Goal: Information Seeking & Learning: Learn about a topic

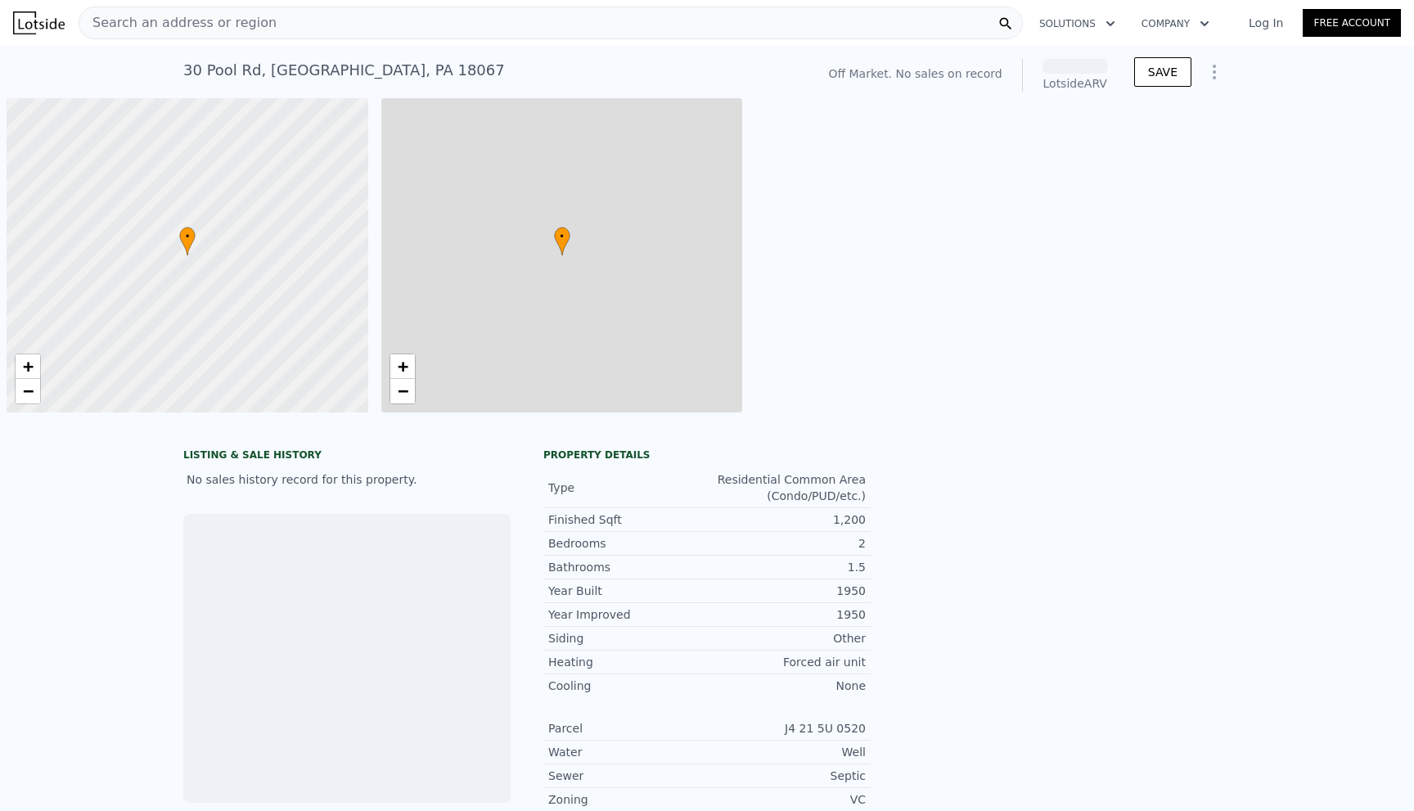
scroll to position [0, 7]
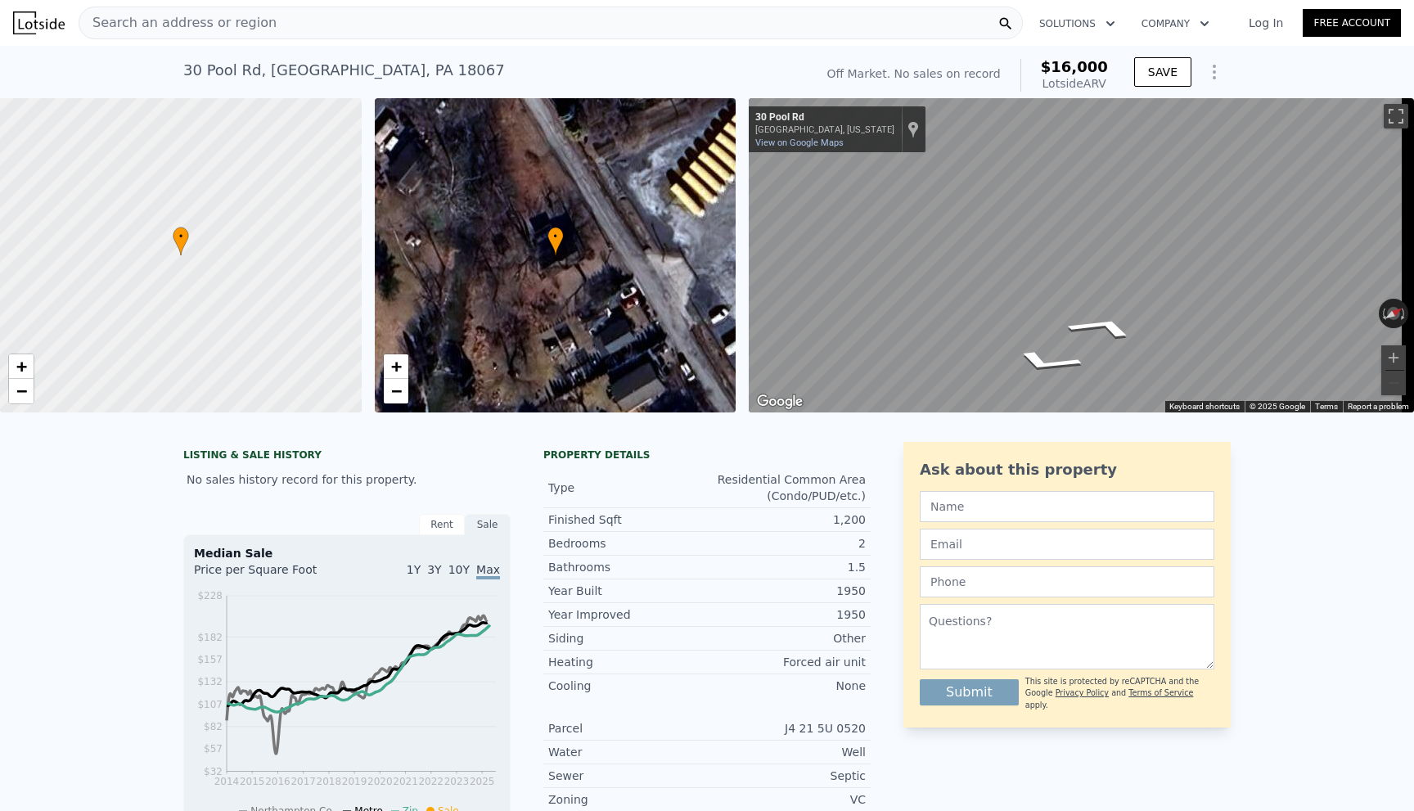
click at [714, 302] on div "• + − • + − ← Move left → Move right ↑ Move up ↓ Move down + Zoom in - Zoom out…" at bounding box center [707, 255] width 1414 height 314
click at [714, 151] on div "• + − • + − ← Move left → Move right ↑ Move up ↓ Move down + Zoom in - Zoom out…" at bounding box center [707, 255] width 1414 height 314
click at [294, 21] on div "Search an address or region" at bounding box center [551, 23] width 944 height 33
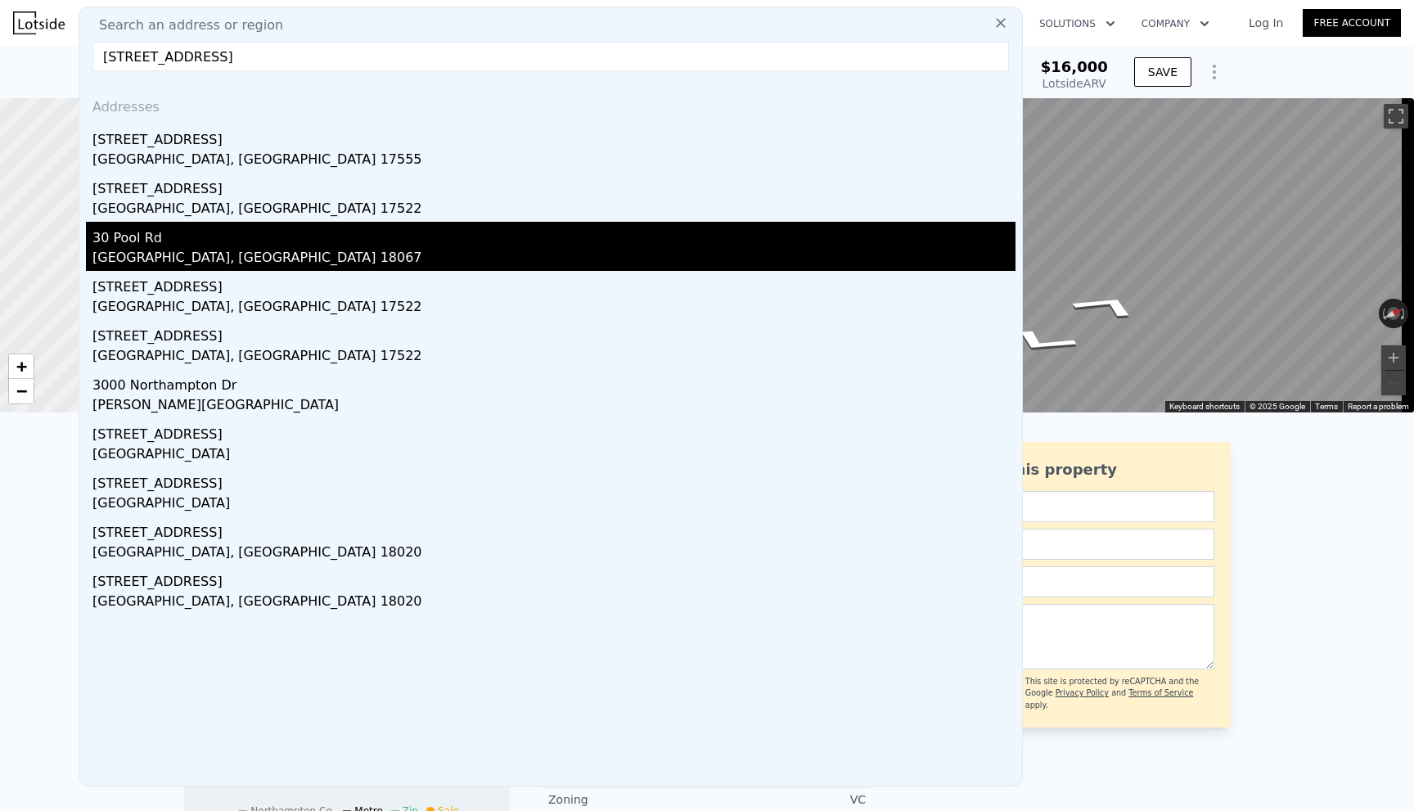
type input "[STREET_ADDRESS]"
click at [180, 246] on div "30 Pool Rd" at bounding box center [553, 235] width 923 height 26
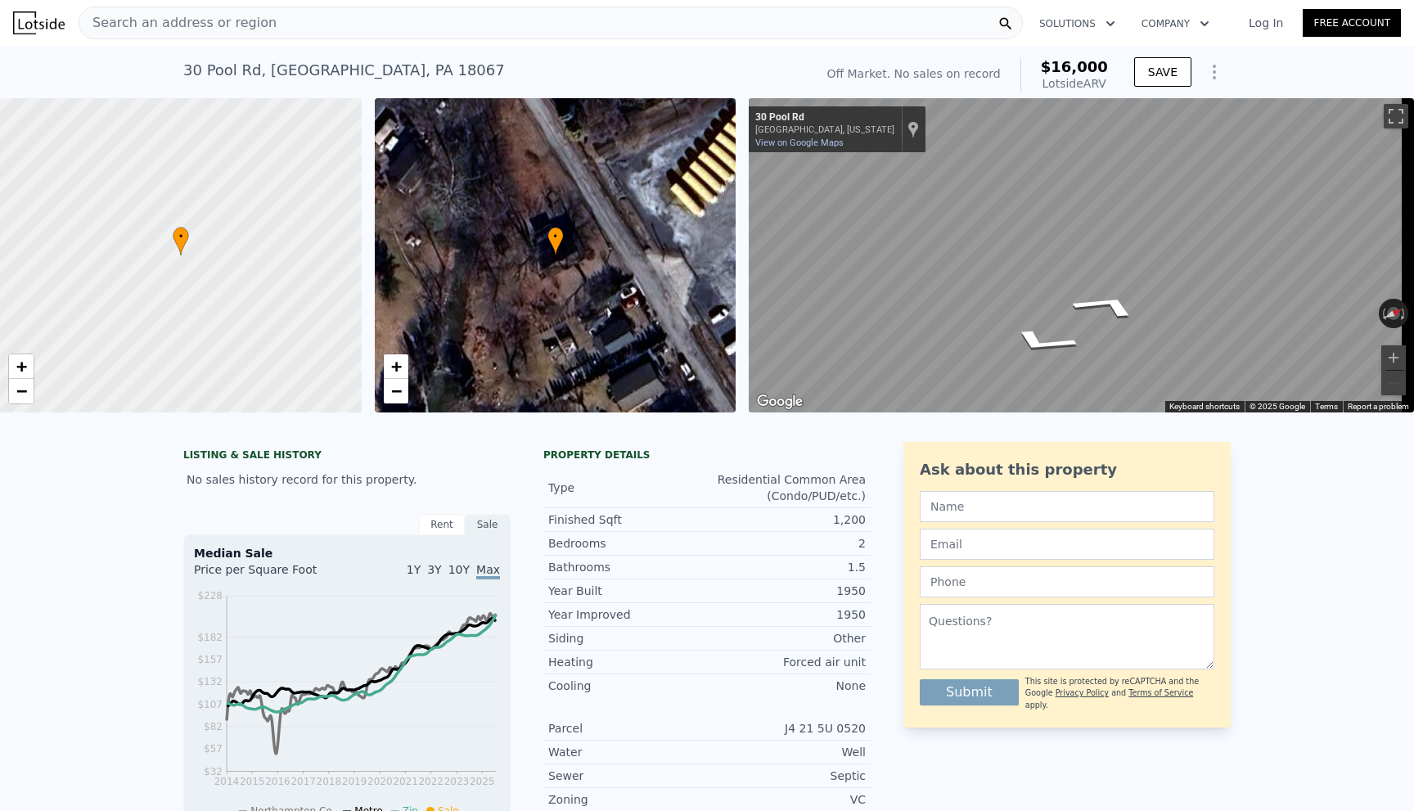
click at [140, 30] on span "Search an address or region" at bounding box center [177, 23] width 197 height 20
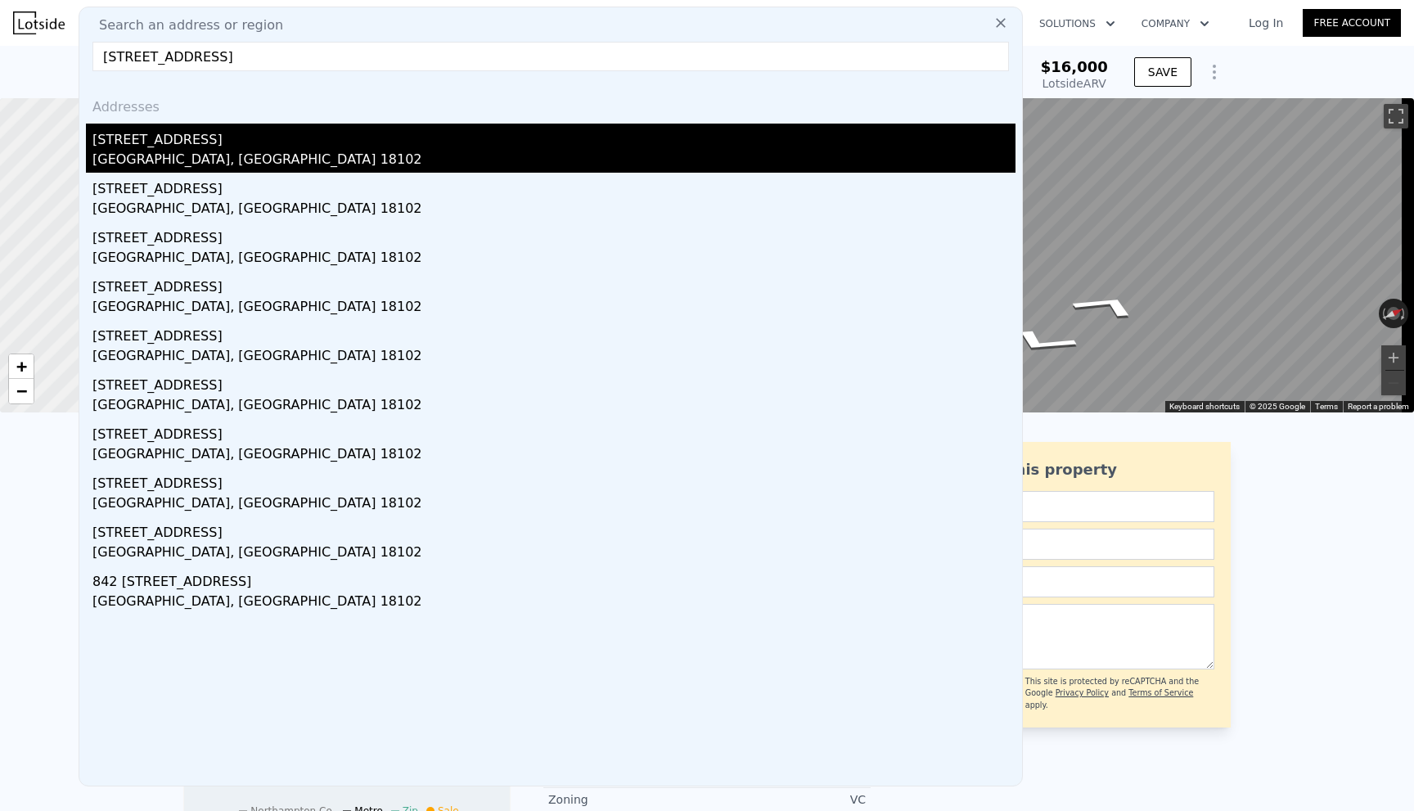
type input "[STREET_ADDRESS]"
click at [232, 134] on div "[STREET_ADDRESS]" at bounding box center [553, 137] width 923 height 26
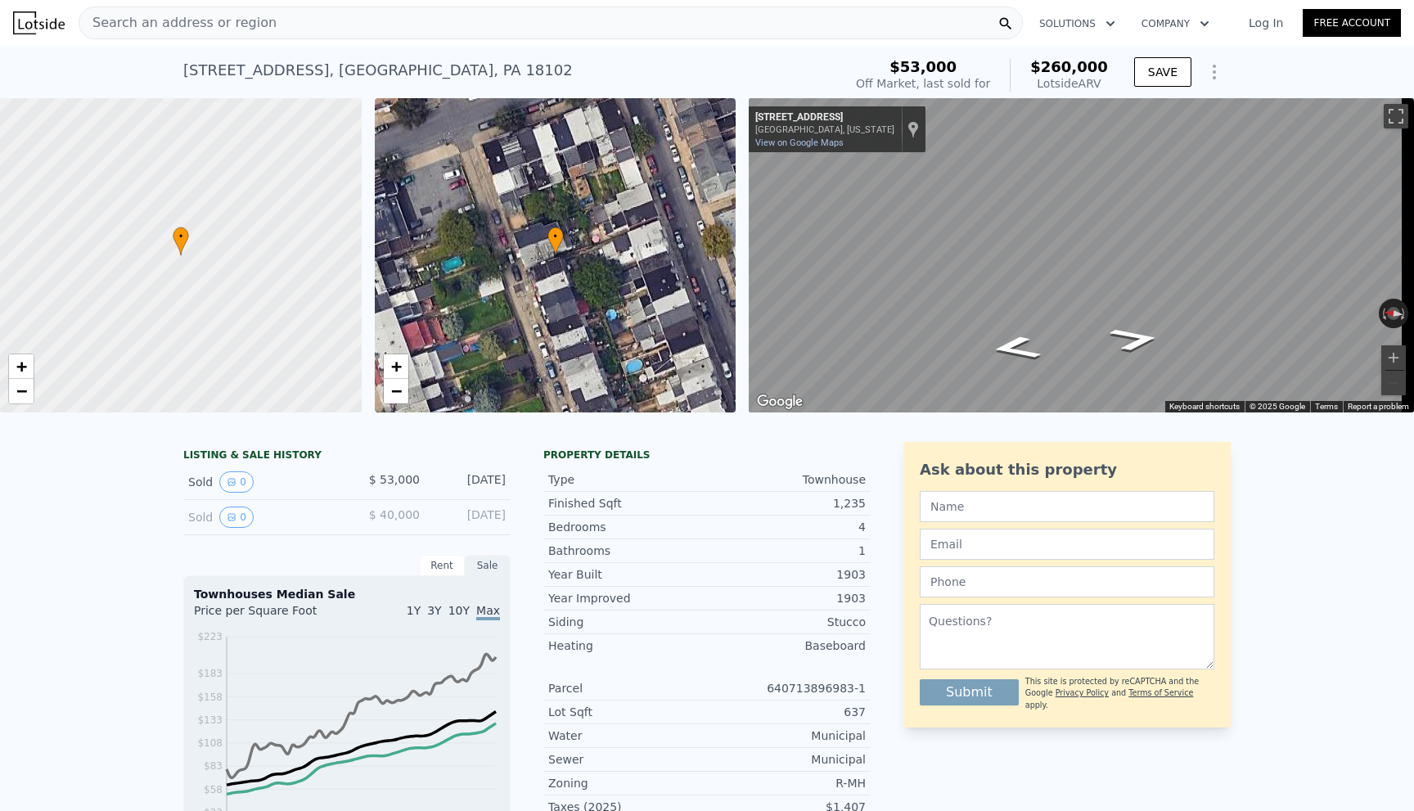
click at [263, 23] on div "Search an address or region" at bounding box center [551, 23] width 944 height 33
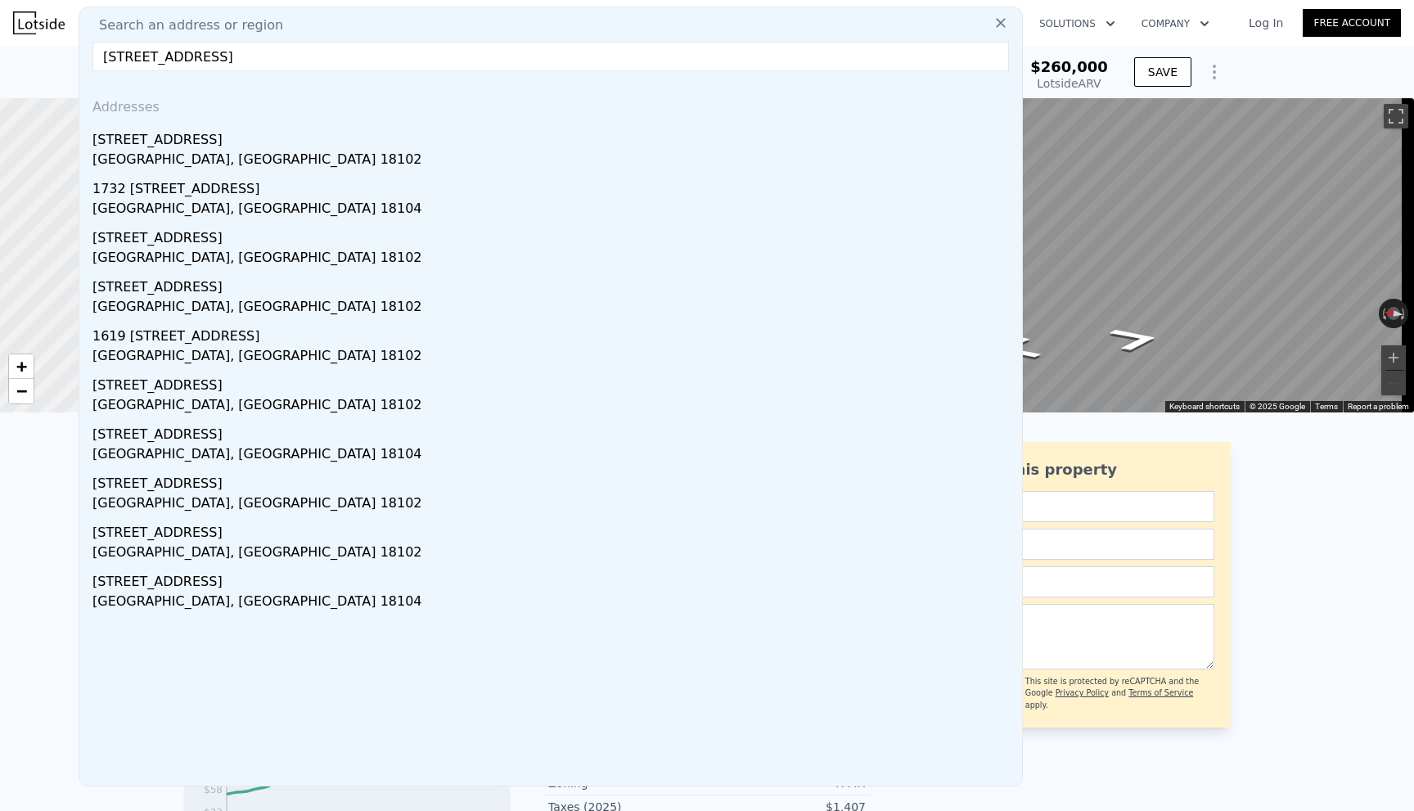
click at [131, 59] on input "[STREET_ADDRESS]" at bounding box center [550, 56] width 916 height 29
click at [290, 54] on input "[STREET_ADDRESS]" at bounding box center [550, 56] width 916 height 29
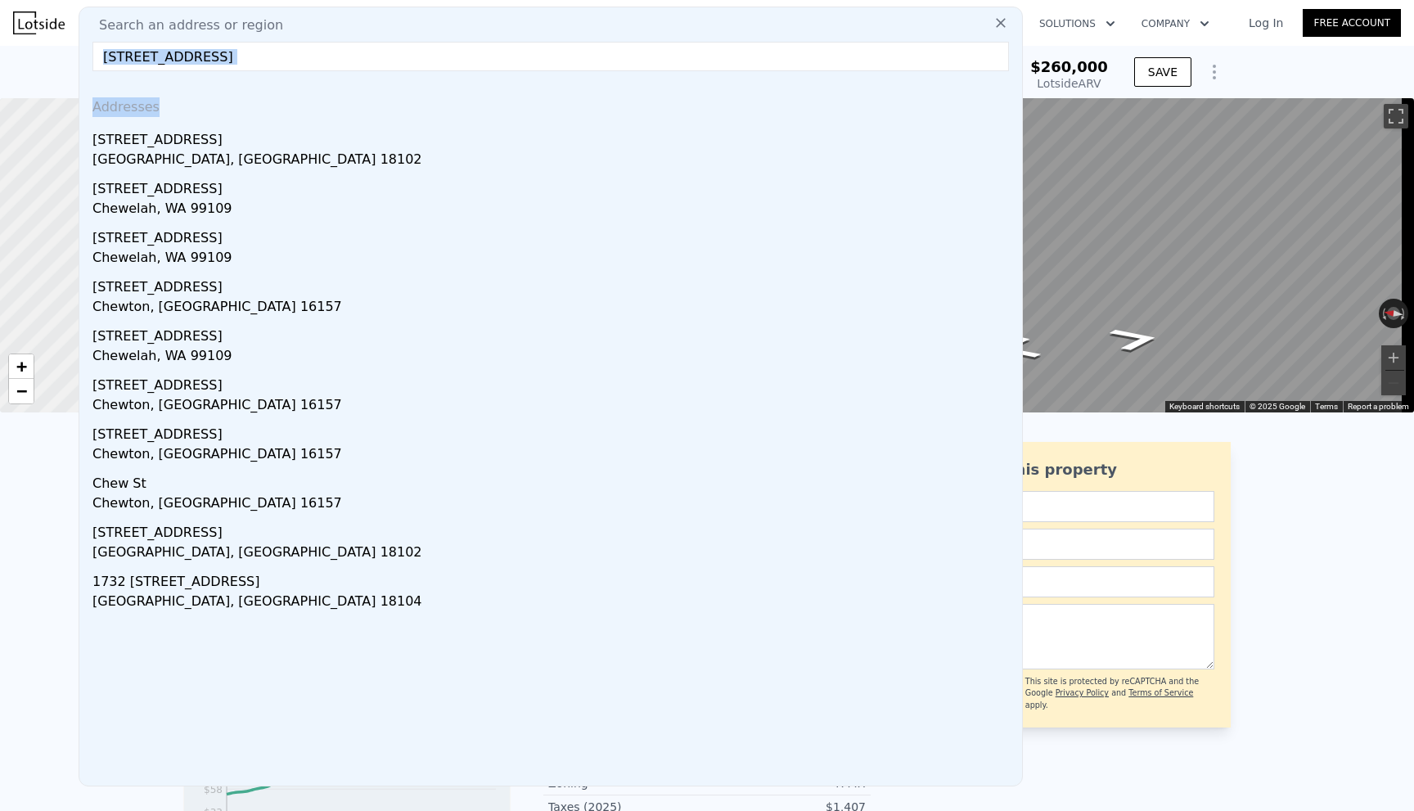
drag, startPoint x: 259, startPoint y: 58, endPoint x: 189, endPoint y: 52, distance: 70.7
click at [189, 52] on div "Search an address or region [STREET_ADDRESS], Addresses [STREET_ADDRESS] [STREE…" at bounding box center [551, 397] width 944 height 780
drag, startPoint x: 202, startPoint y: 53, endPoint x: 97, endPoint y: 56, distance: 105.6
click at [97, 56] on input "[STREET_ADDRESS]" at bounding box center [550, 56] width 916 height 29
type input "\"
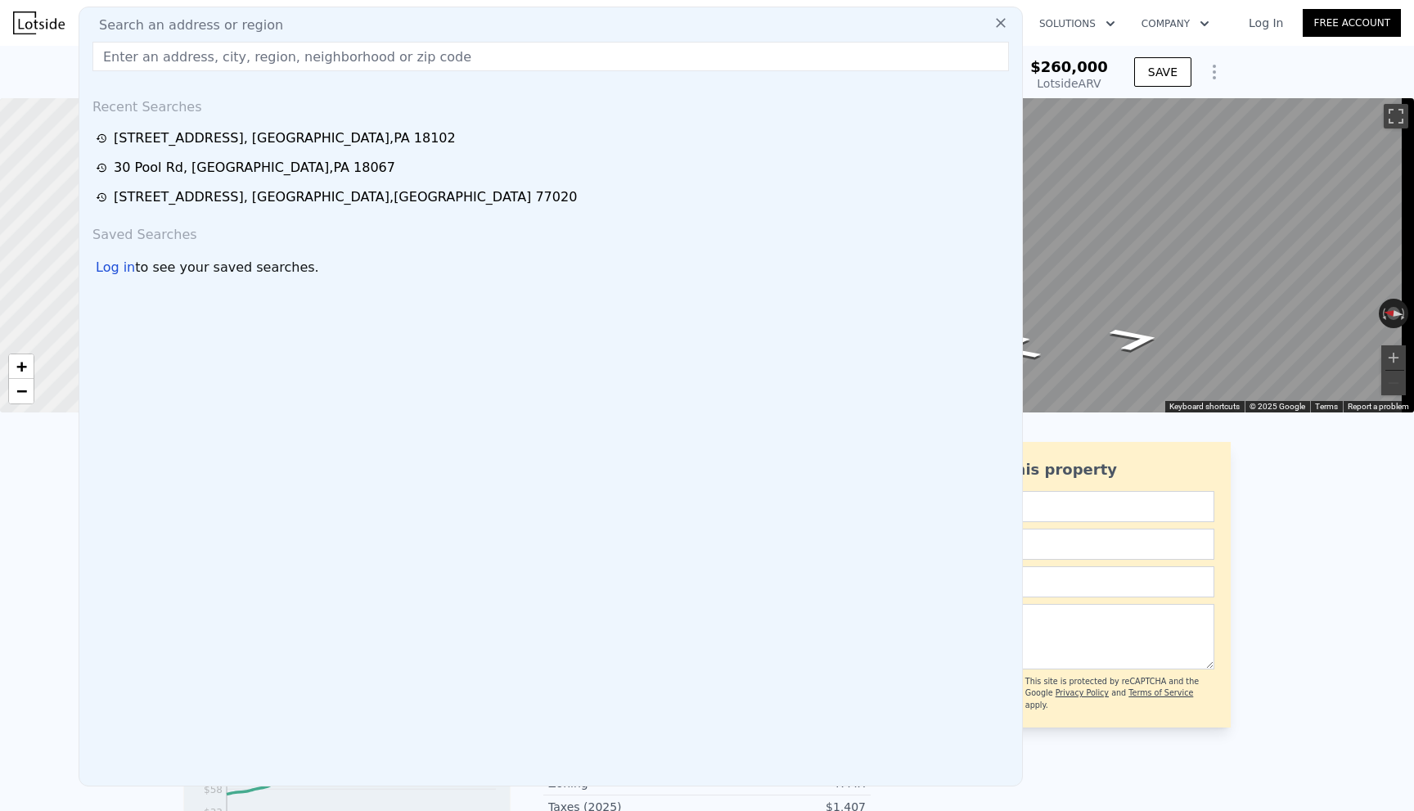
paste input "[STREET_ADDRESS]"
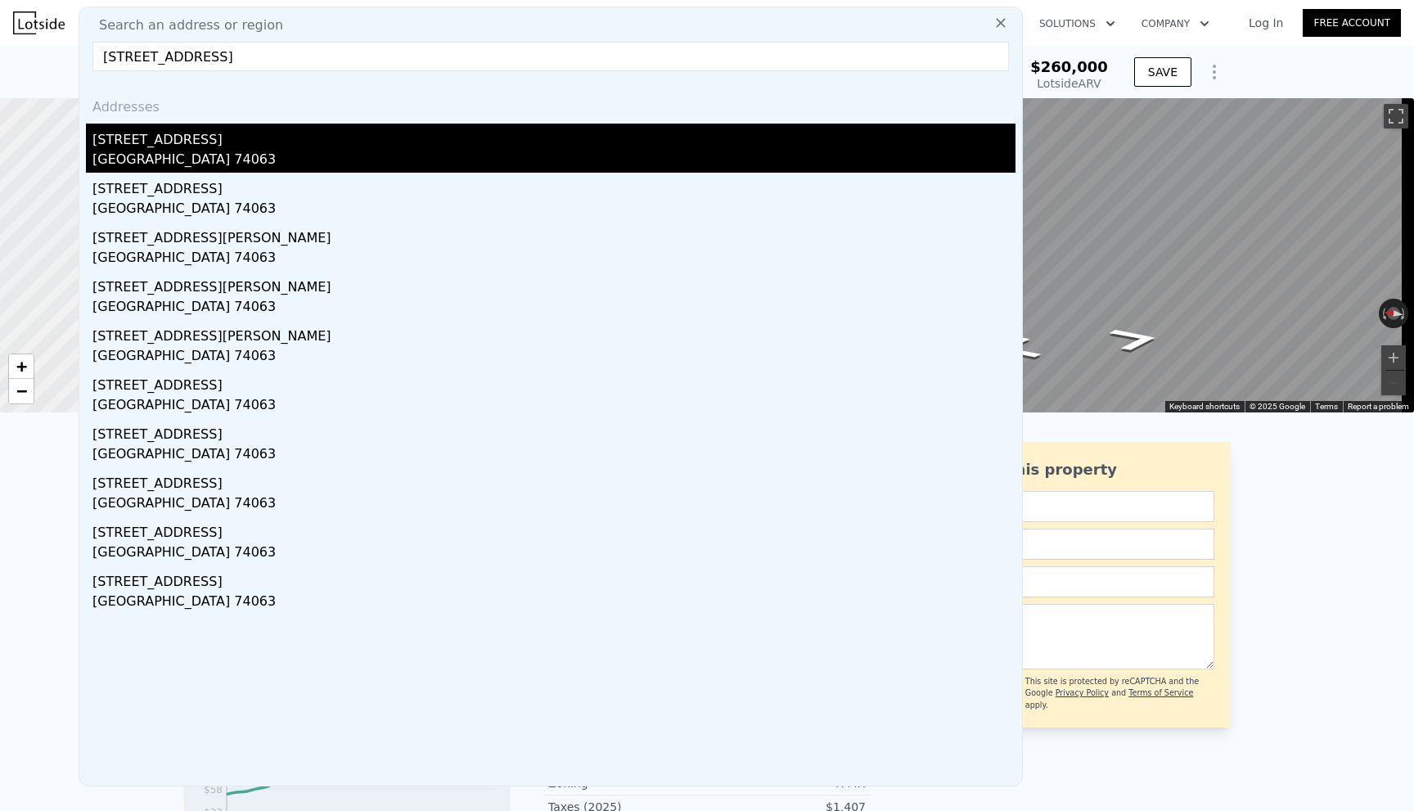
type input "[STREET_ADDRESS]"
click at [168, 140] on div "[STREET_ADDRESS]" at bounding box center [553, 137] width 923 height 26
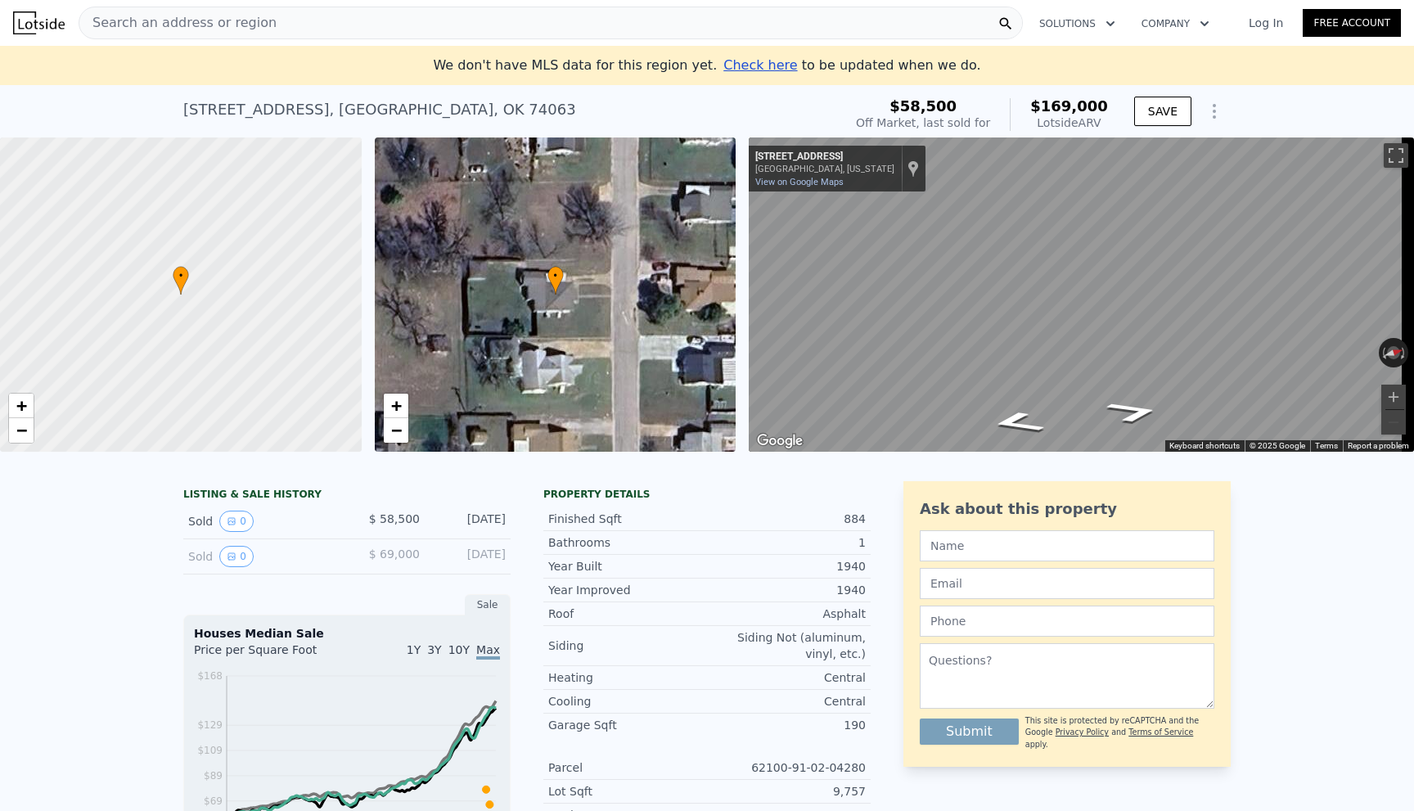
click at [719, 311] on div "• + − • + − ← Move left → Move right ↑ Move up ↓ Move down + Zoom in - Zoom out…" at bounding box center [707, 294] width 1414 height 314
